Goal: Task Accomplishment & Management: Use online tool/utility

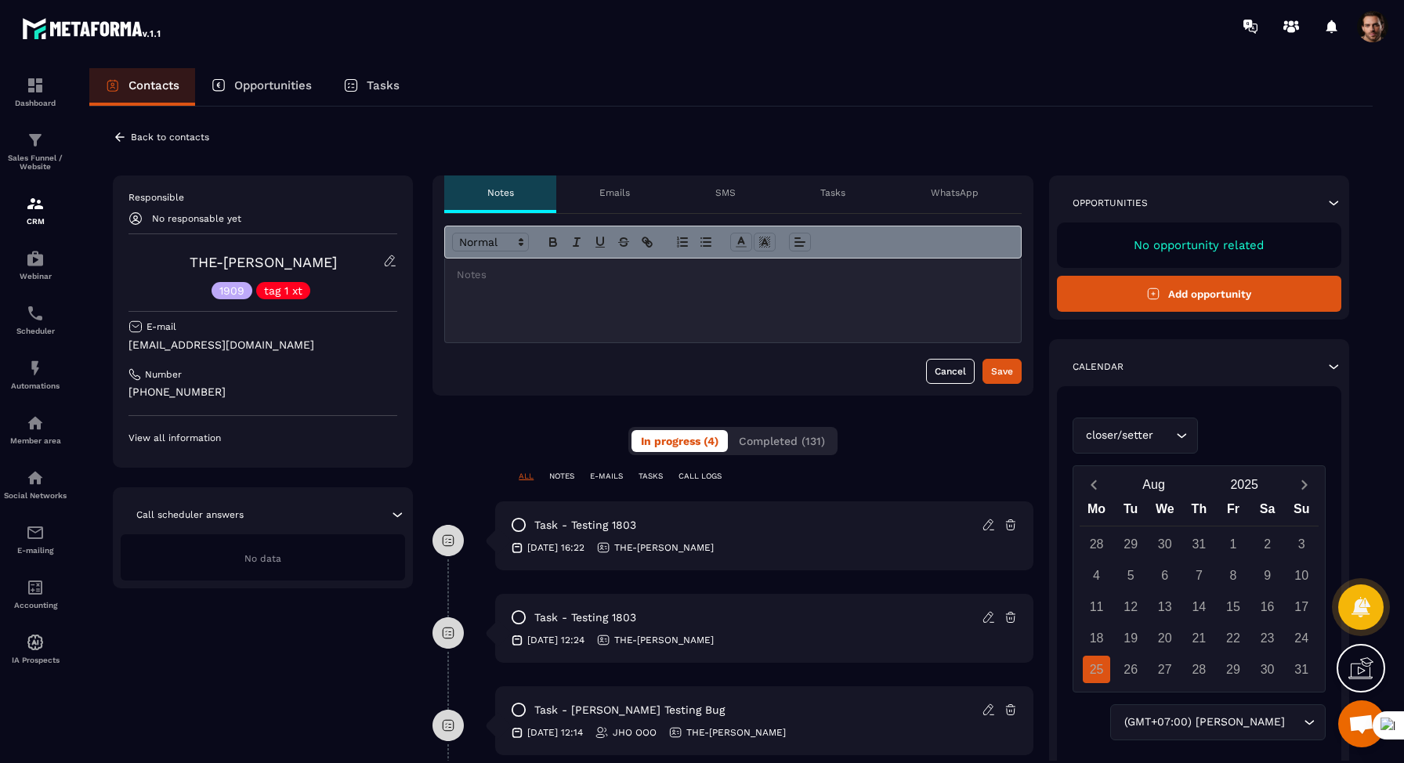
click at [382, 262] on div "THE-[PERSON_NAME] 1909 tag 1 xt" at bounding box center [262, 276] width 269 height 45
click at [390, 262] on icon at bounding box center [390, 261] width 14 height 14
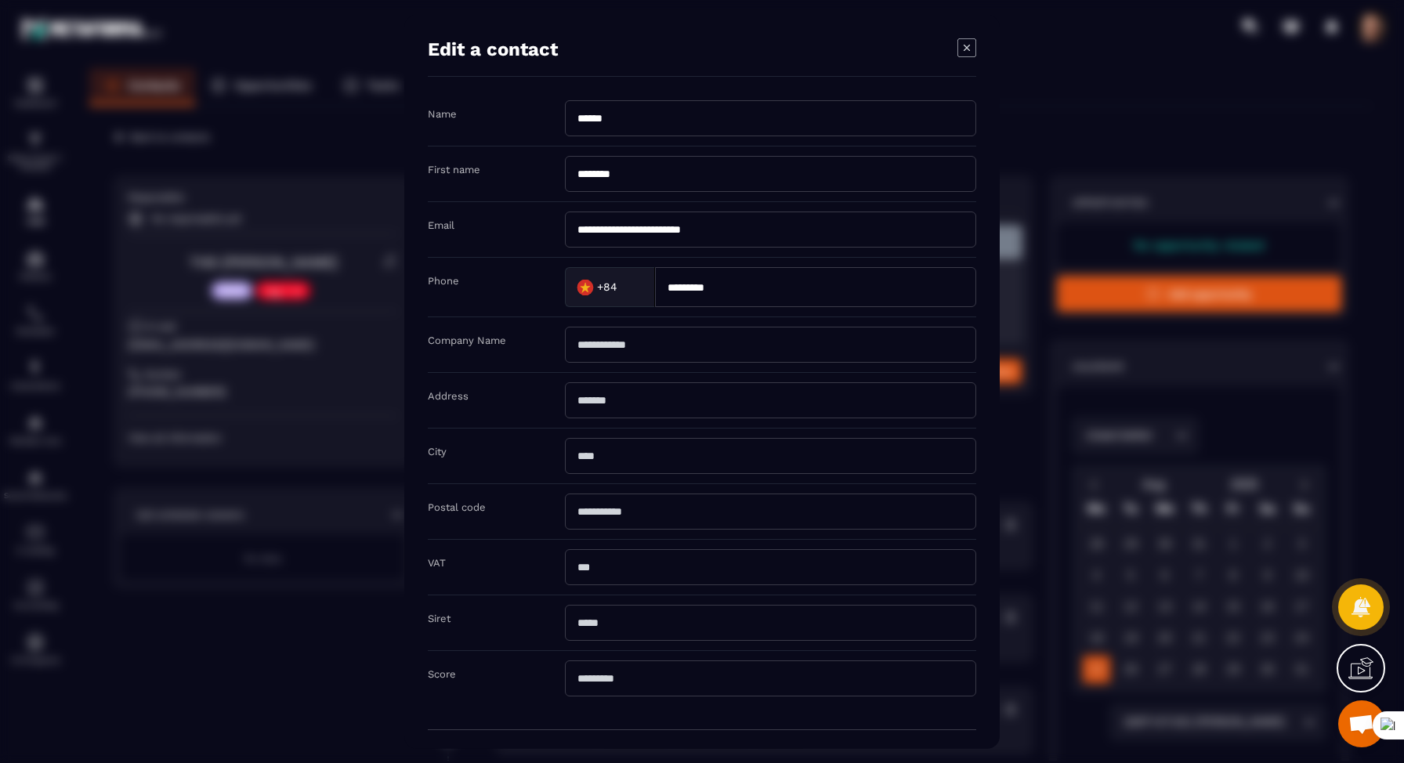
click at [972, 44] on icon "Modal window" at bounding box center [966, 47] width 19 height 19
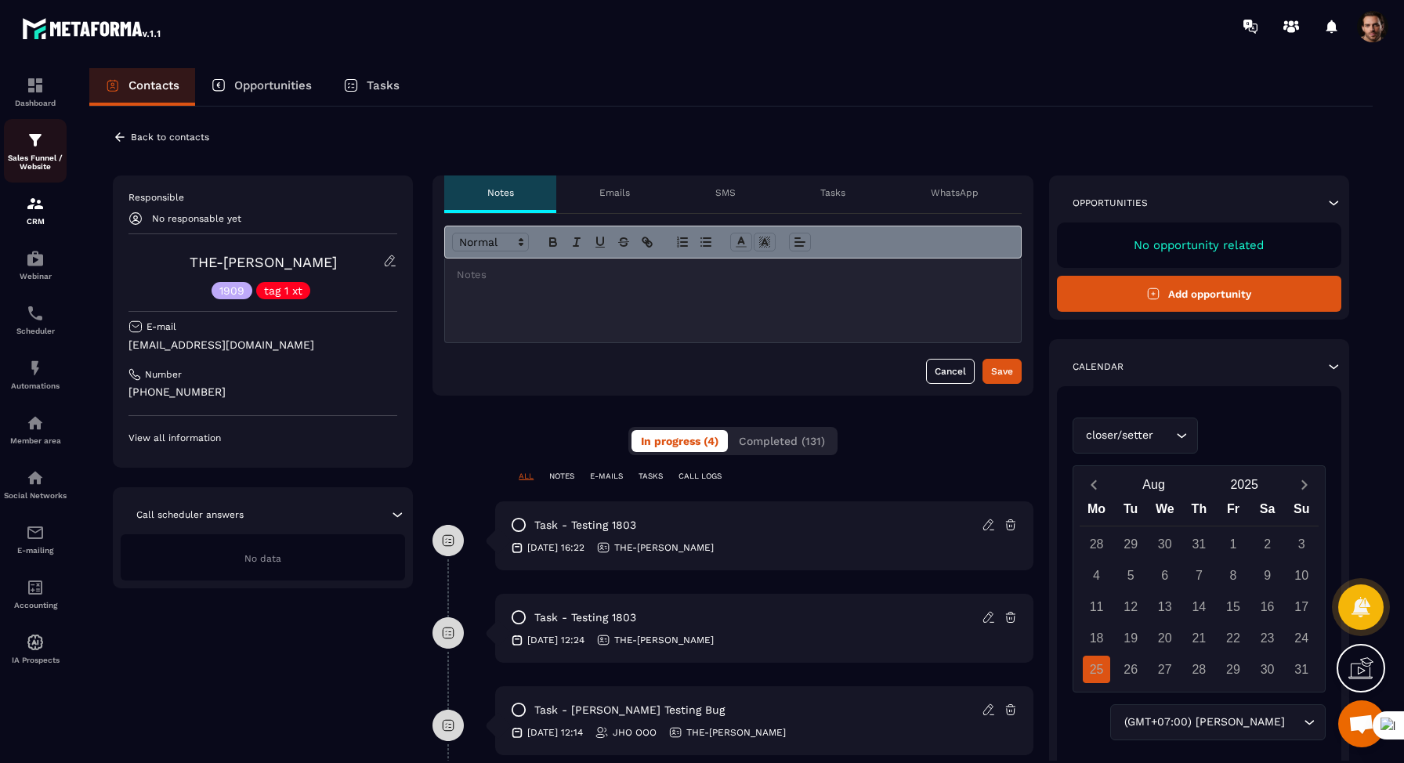
click at [37, 143] on img at bounding box center [35, 140] width 19 height 19
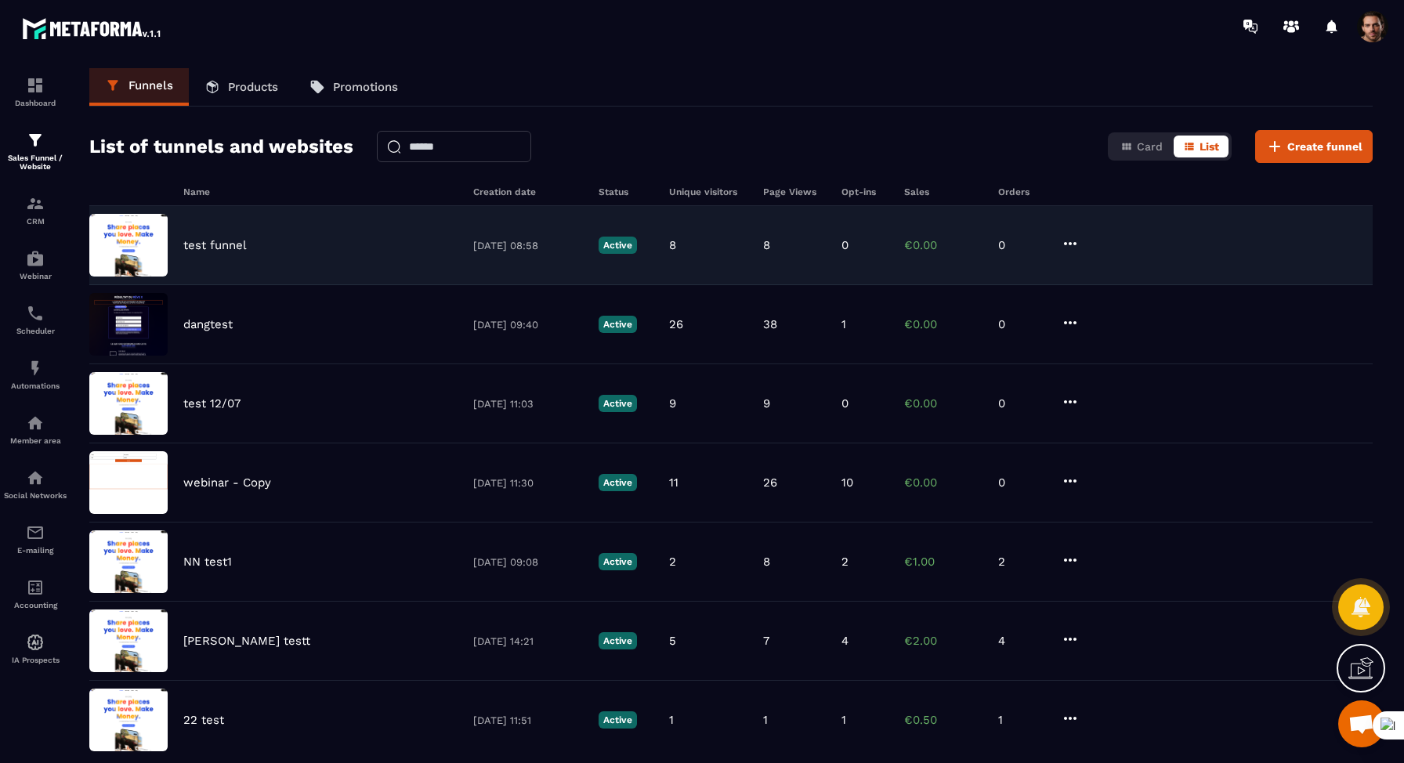
click at [227, 285] on div "test funnel [DATE] 08:58 Active 8 8 0 €0.00 0" at bounding box center [730, 324] width 1283 height 79
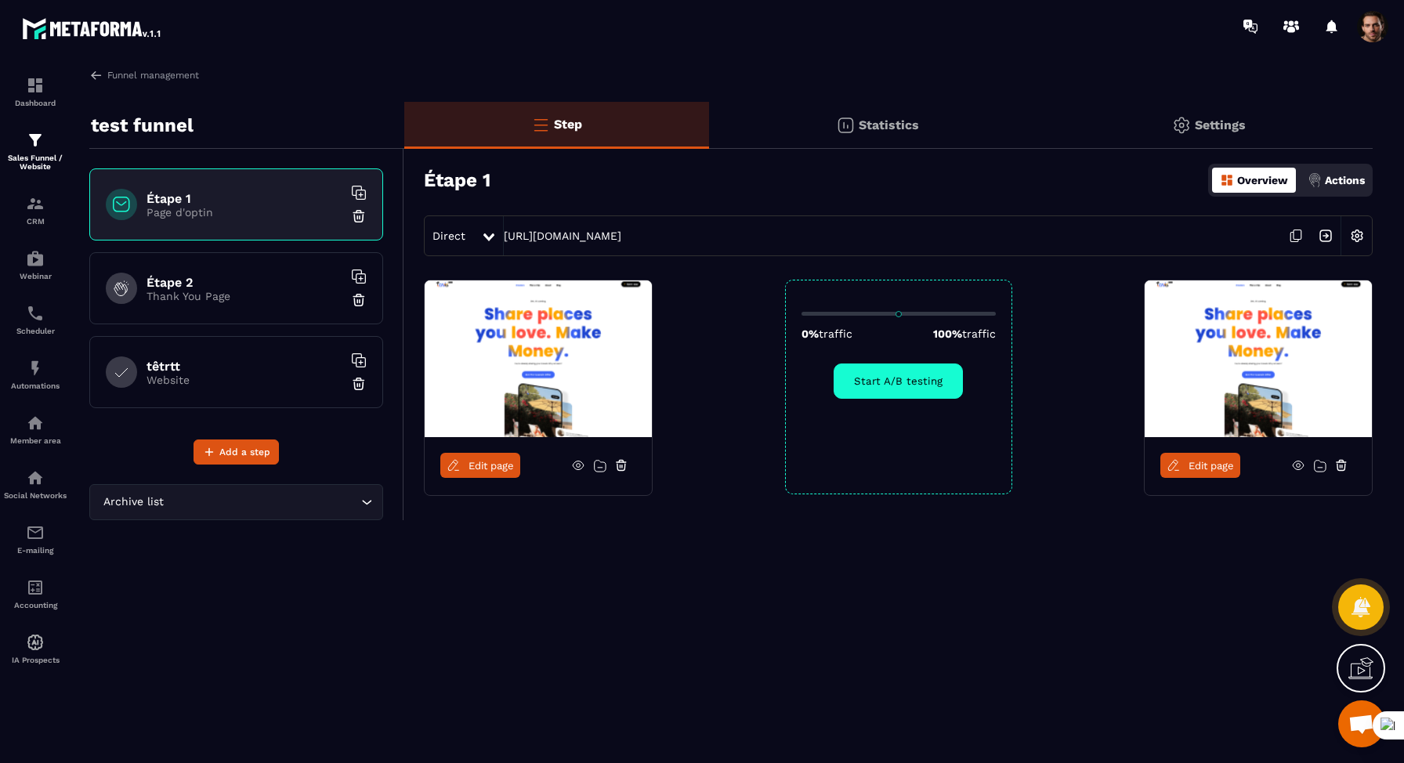
click at [240, 291] on p "Thank You Page" at bounding box center [244, 296] width 196 height 13
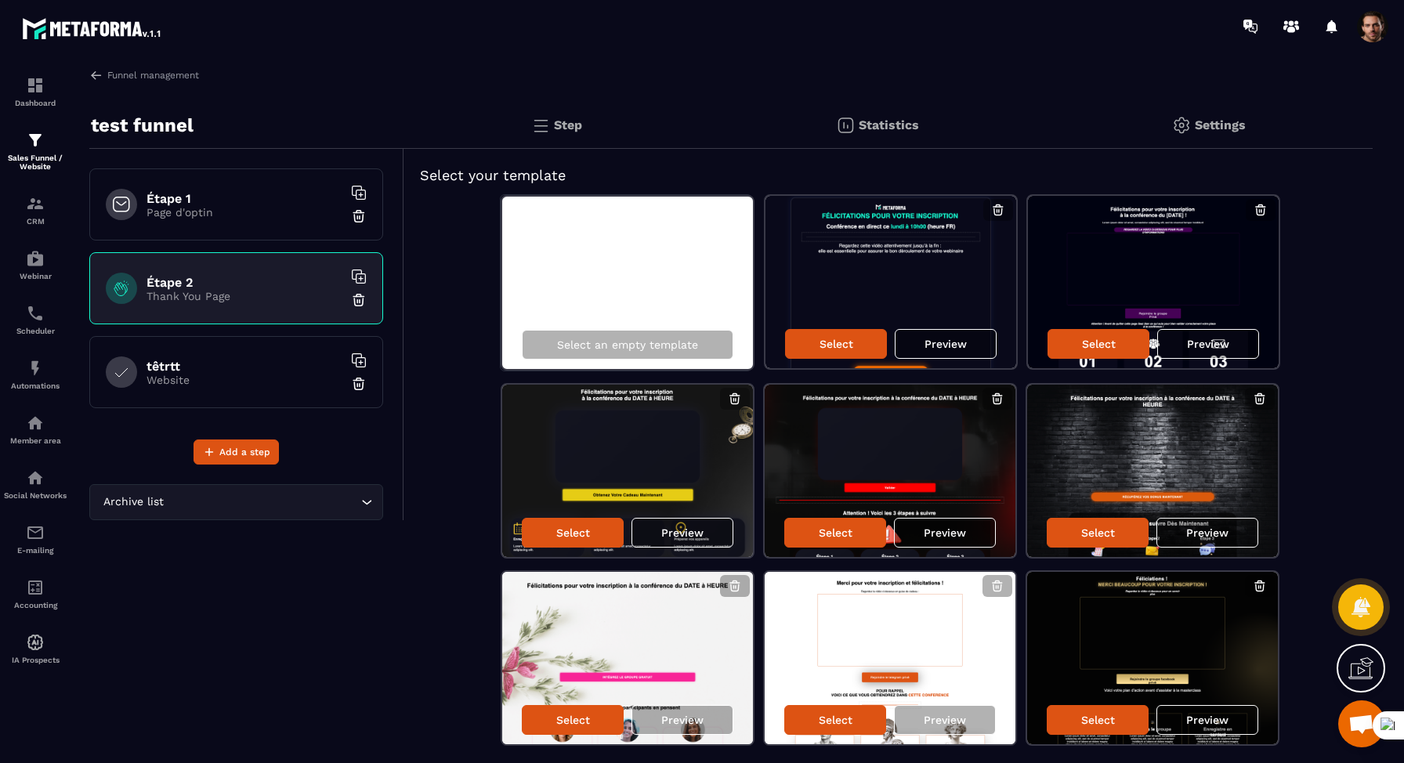
click at [255, 223] on div "Étape 1 Page d'optin" at bounding box center [236, 204] width 294 height 72
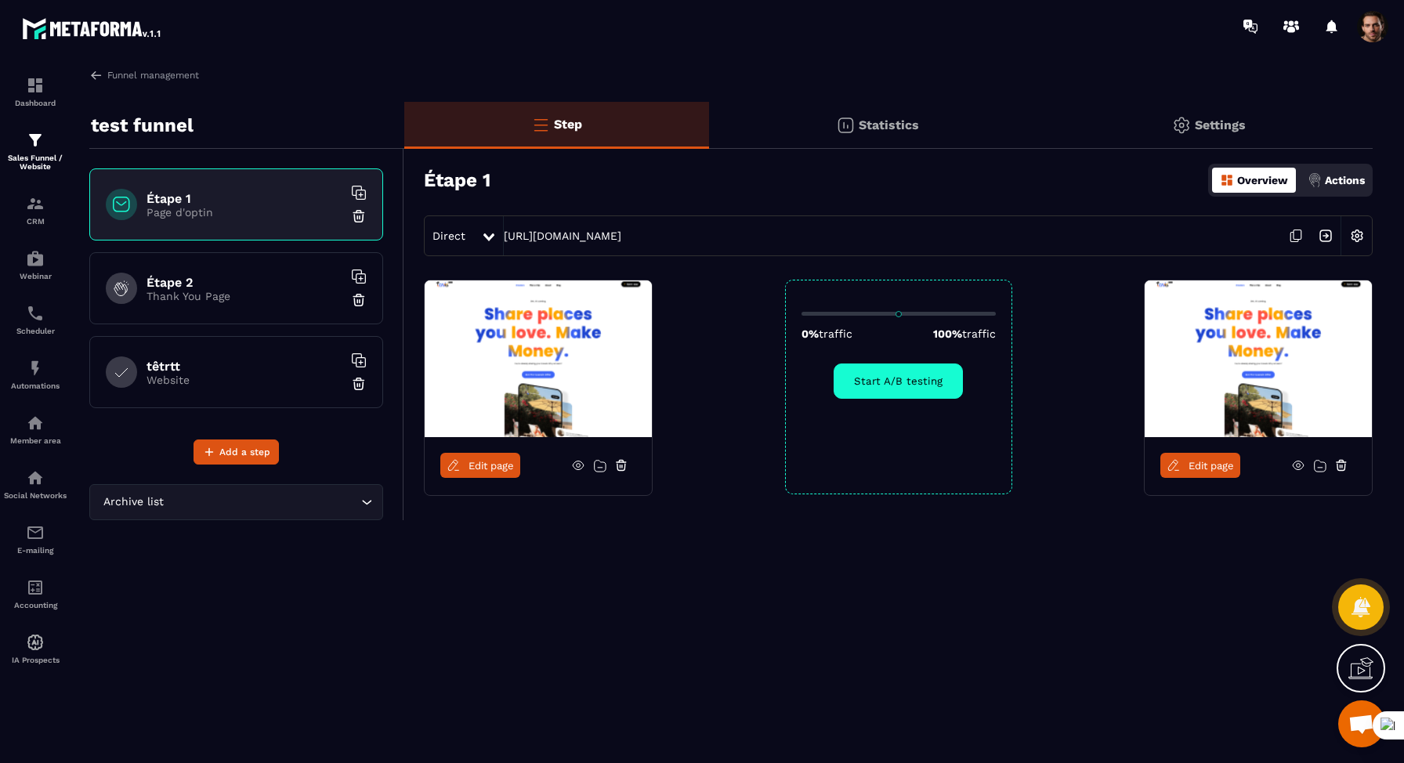
click at [1359, 234] on img at bounding box center [1357, 236] width 30 height 30
